Goal: Information Seeking & Learning: Find specific fact

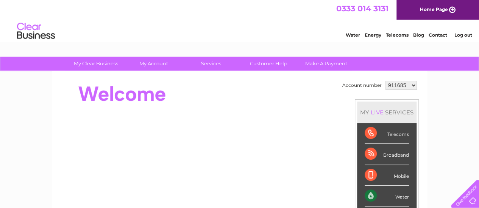
click at [410, 82] on select "911685 957568 1122694" at bounding box center [400, 85] width 31 height 9
click at [465, 36] on link "Log out" at bounding box center [463, 35] width 18 height 6
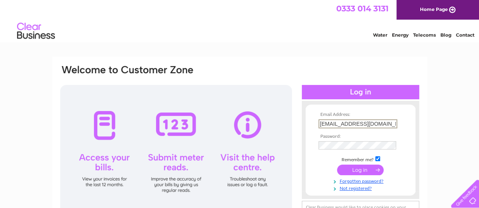
drag, startPoint x: 391, startPoint y: 122, endPoint x: 249, endPoint y: 110, distance: 142.7
click at [249, 110] on div "Email Address: [EMAIL_ADDRESS][DOMAIN_NAME] Password:" at bounding box center [239, 150] width 360 height 172
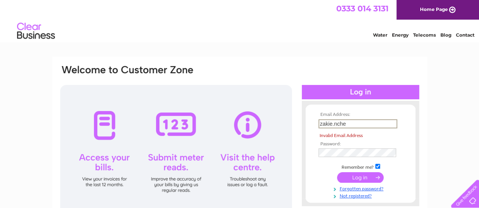
type input "[EMAIL_ADDRESS][DOMAIN_NAME]"
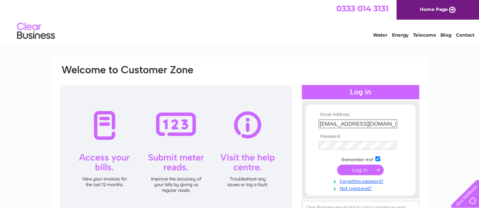
click at [359, 150] on td at bounding box center [360, 146] width 88 height 12
click at [260, 124] on div "Email Address: [EMAIL_ADDRESS][DOMAIN_NAME] Password:" at bounding box center [239, 149] width 360 height 171
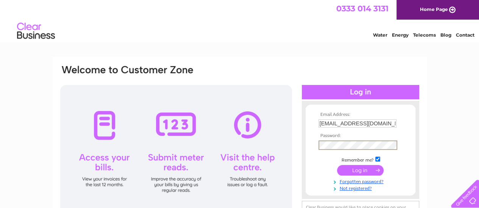
click at [337, 165] on input "submit" at bounding box center [360, 170] width 47 height 11
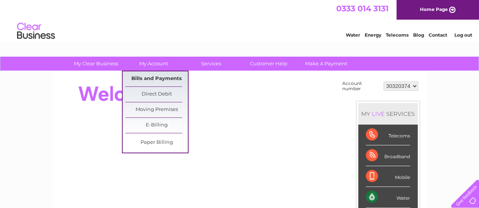
click at [165, 78] on link "Bills and Payments" at bounding box center [156, 78] width 62 height 15
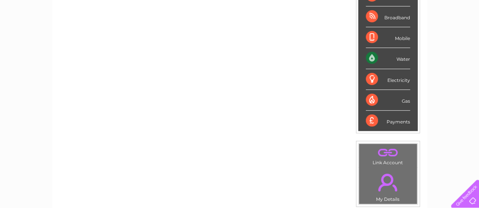
scroll to position [140, 0]
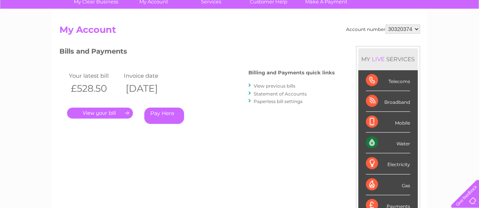
scroll to position [45, 0]
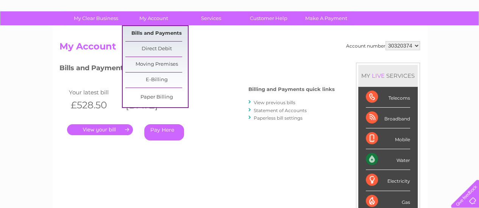
click at [157, 33] on link "Bills and Payments" at bounding box center [156, 33] width 62 height 15
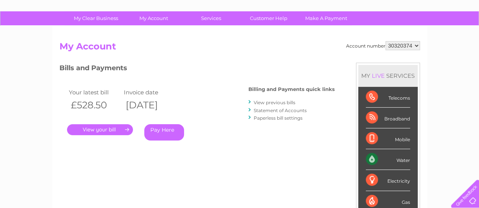
click at [282, 103] on link "View previous bills" at bounding box center [274, 103] width 42 height 6
click at [283, 104] on link "View previous bills" at bounding box center [274, 103] width 42 height 6
click at [283, 100] on link "View previous bills" at bounding box center [274, 103] width 42 height 6
click at [279, 103] on link "View previous bills" at bounding box center [274, 103] width 42 height 6
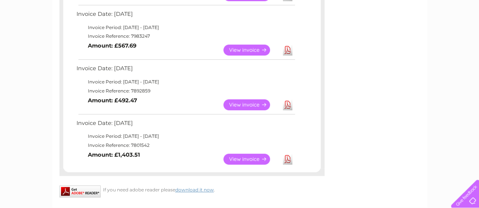
scroll to position [188, 0]
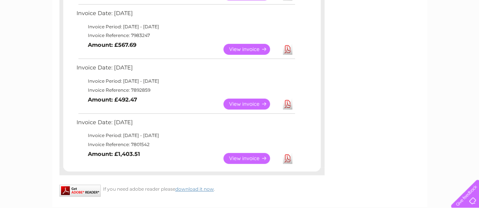
click at [146, 89] on td "Invoice Reference: 7892859" at bounding box center [185, 90] width 221 height 9
copy td "7892859"
click at [132, 101] on b "Amount: £492.47" at bounding box center [112, 99] width 49 height 7
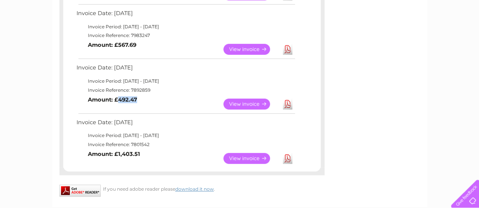
copy b "492.47"
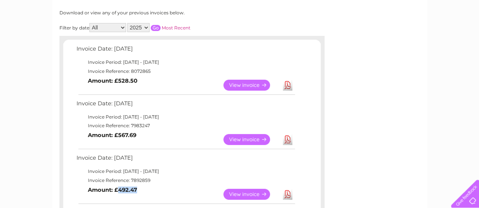
scroll to position [97, 0]
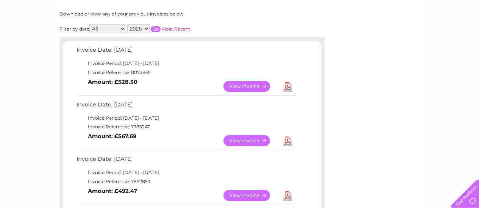
click at [140, 125] on td "Invoice Reference: 7983247" at bounding box center [185, 127] width 221 height 9
copy td "7983247"
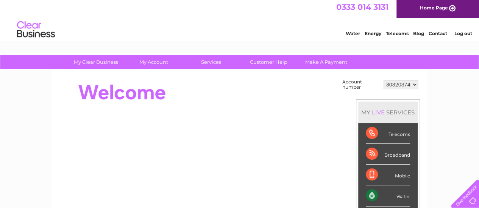
scroll to position [1, 0]
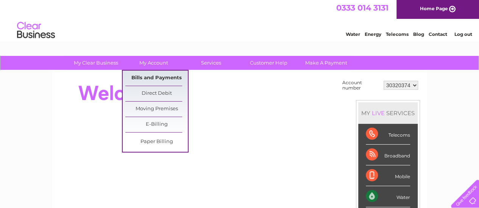
click at [135, 71] on link "Bills and Payments" at bounding box center [156, 78] width 62 height 15
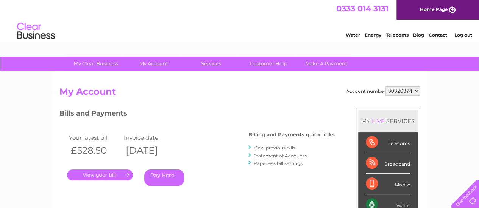
click at [263, 149] on link "View previous bills" at bounding box center [274, 148] width 42 height 6
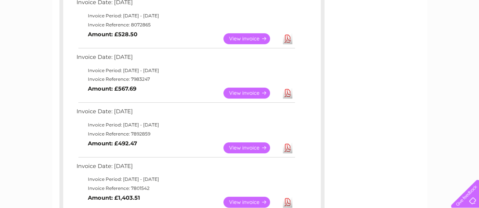
scroll to position [141, 0]
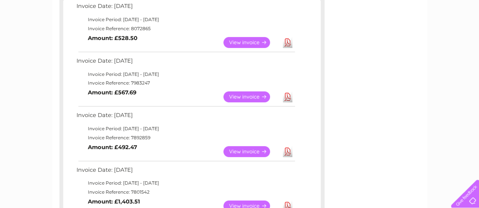
click at [474, 106] on html "My Clear Business Login Details My Details My Preferences Link Account My Accou…" at bounding box center [239, 124] width 479 height 531
click at [134, 80] on td "Invoice Reference: 7983247" at bounding box center [185, 83] width 221 height 9
copy td "7983247"
click at [385, 103] on div "Account number 30320374 Previous Invoices Download or view any of your previous…" at bounding box center [239, 93] width 374 height 324
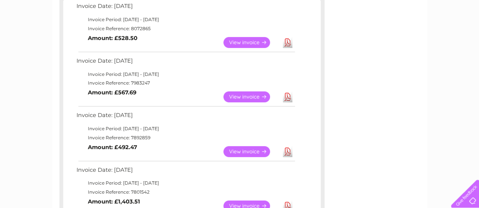
click at [138, 85] on td "Invoice Reference: 7983247" at bounding box center [185, 83] width 221 height 9
copy td "7983247"
click at [144, 28] on td "Invoice Reference: 8072865" at bounding box center [185, 28] width 221 height 9
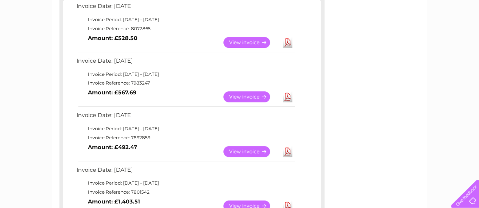
copy td "8072865"
click at [124, 93] on b "Amount: £567.69" at bounding box center [112, 92] width 48 height 7
copy b "567.69"
click at [389, 124] on div "Account number 30320374 Previous Invoices Download or view any of your previous…" at bounding box center [239, 93] width 374 height 324
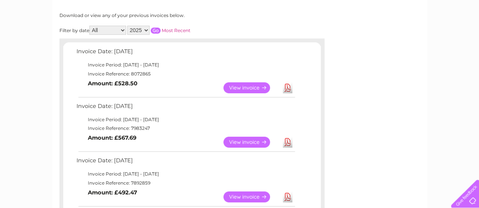
scroll to position [95, 0]
drag, startPoint x: 137, startPoint y: 85, endPoint x: 117, endPoint y: 86, distance: 20.5
click at [117, 86] on td "View Download Amount: £528.50" at bounding box center [185, 88] width 221 height 19
copy b "528.50"
